Goal: Task Accomplishment & Management: Manage account settings

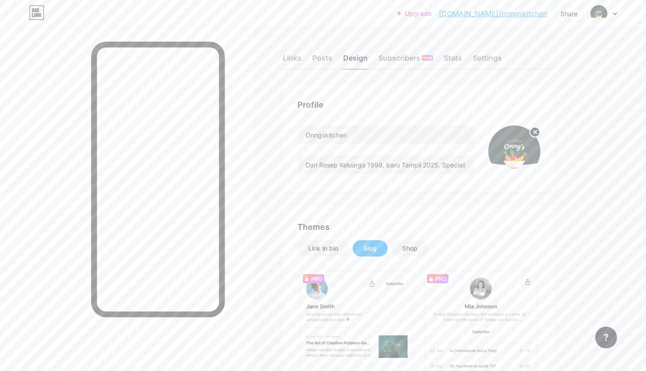
scroll to position [191, 0]
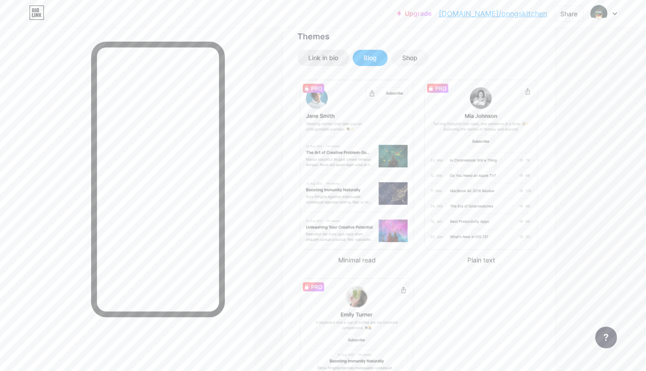
click at [319, 64] on div "Link in bio" at bounding box center [323, 58] width 52 height 16
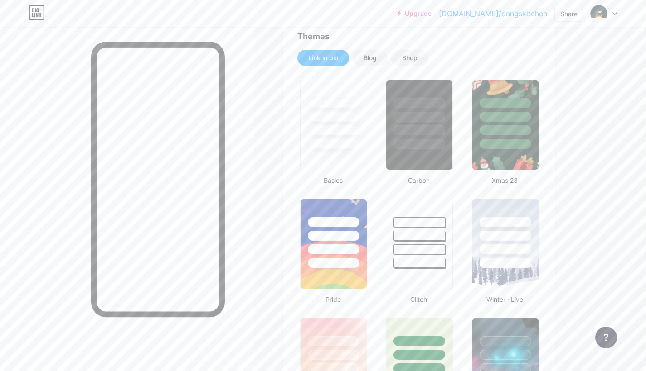
scroll to position [0, 0]
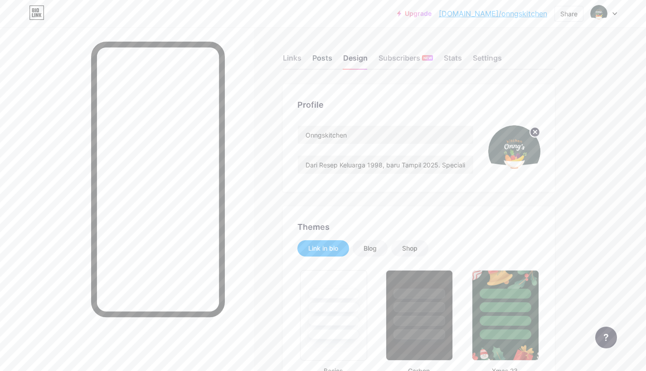
click at [316, 57] on div "Posts" at bounding box center [322, 61] width 20 height 16
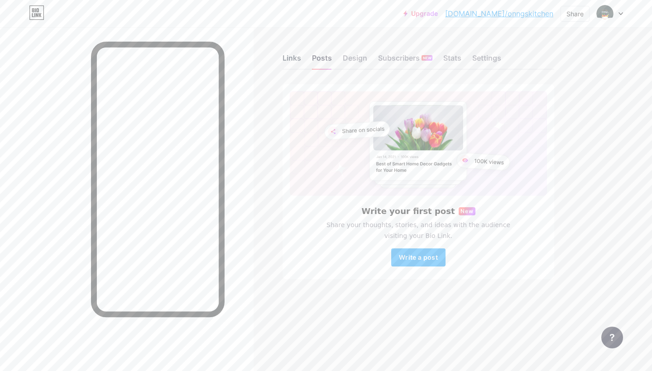
click at [299, 58] on div "Links" at bounding box center [292, 61] width 19 height 16
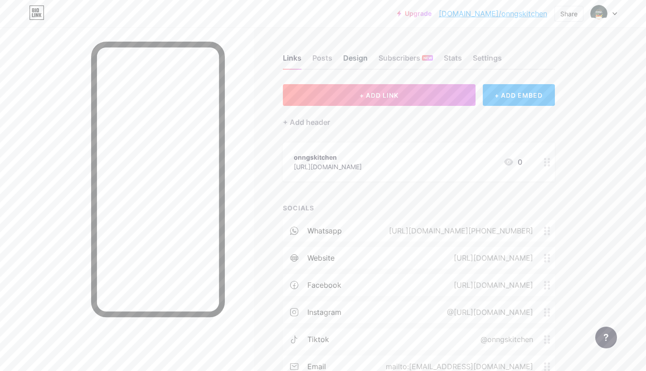
click at [354, 53] on div "Design" at bounding box center [355, 61] width 24 height 16
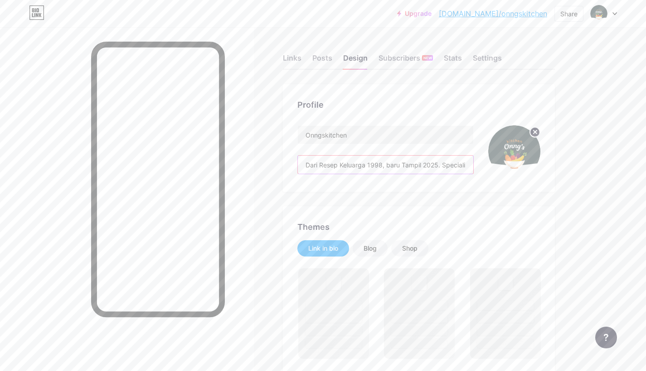
drag, startPoint x: 306, startPoint y: 167, endPoint x: 526, endPoint y: 174, distance: 220.8
click at [526, 174] on div "Onngskitchen Dari Resep Keluarga 1998, baru Tampil 2025. Specialist Asinan dan …" at bounding box center [418, 151] width 243 height 52
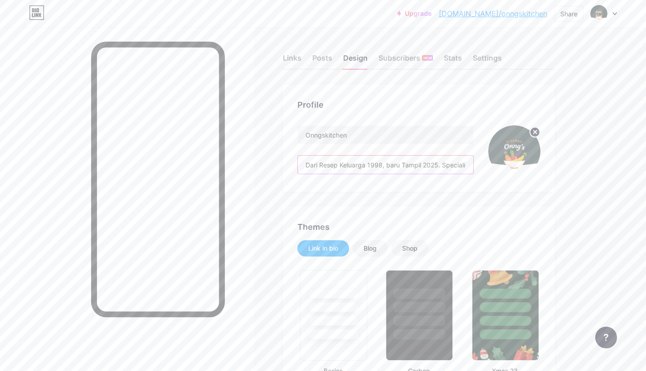
type input "#4f7a28"
type input "#000000"
